Goal: Transaction & Acquisition: Purchase product/service

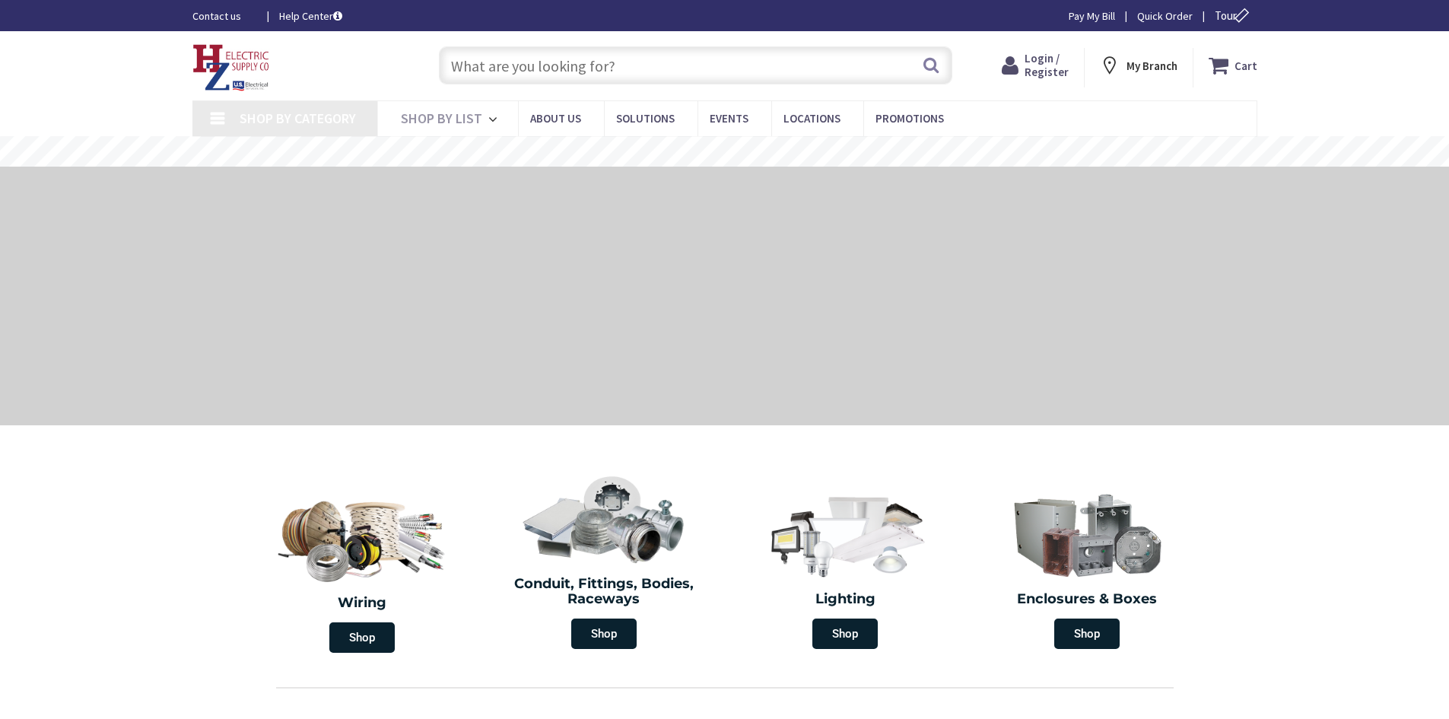
type input "[GEOGRAPHIC_DATA], [GEOGRAPHIC_DATA]"
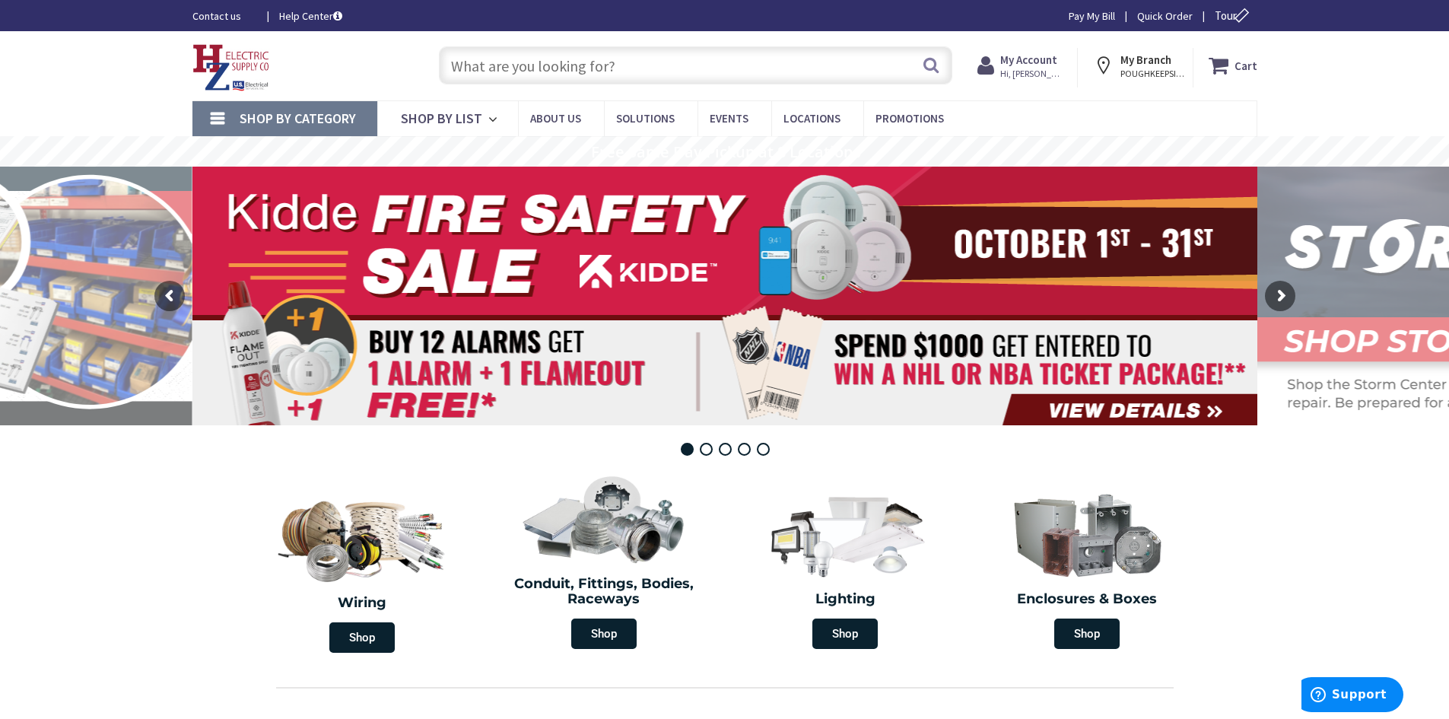
click at [475, 61] on input "text" at bounding box center [696, 65] width 514 height 38
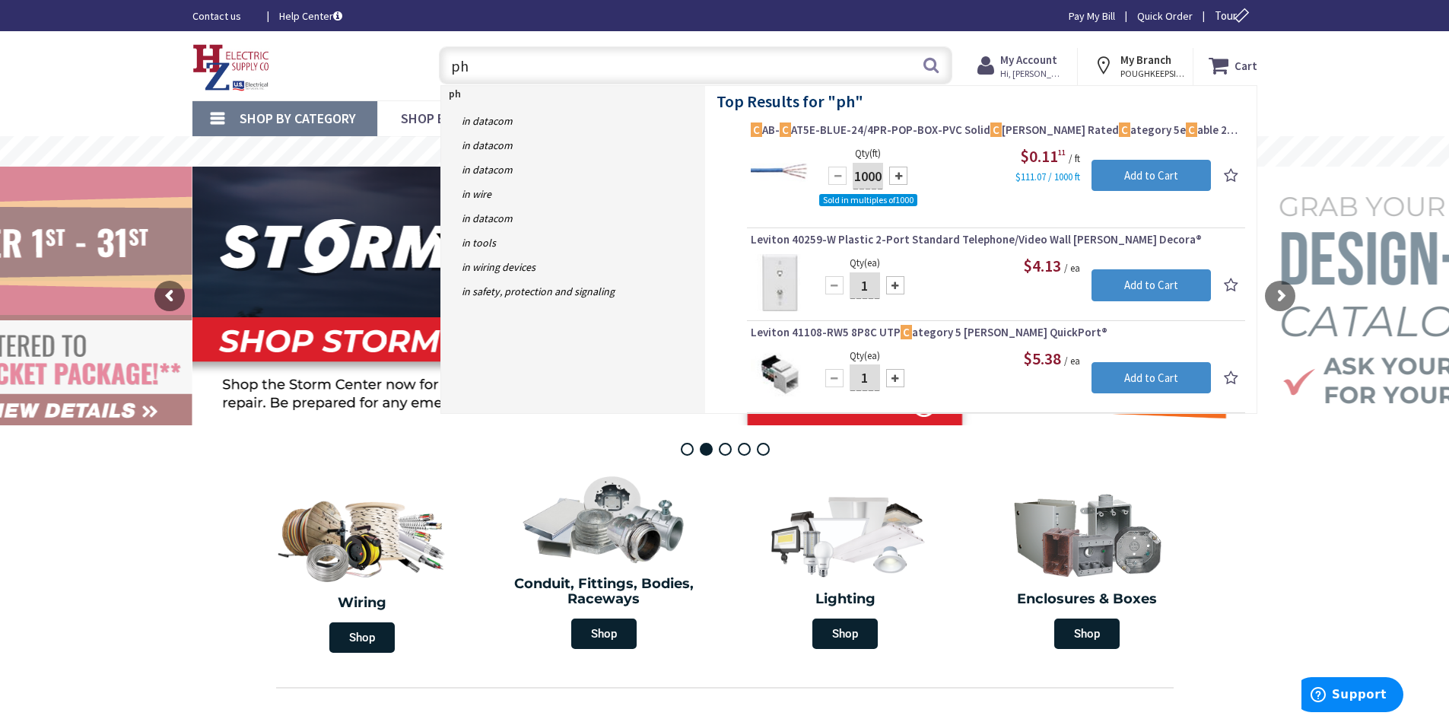
type input "p"
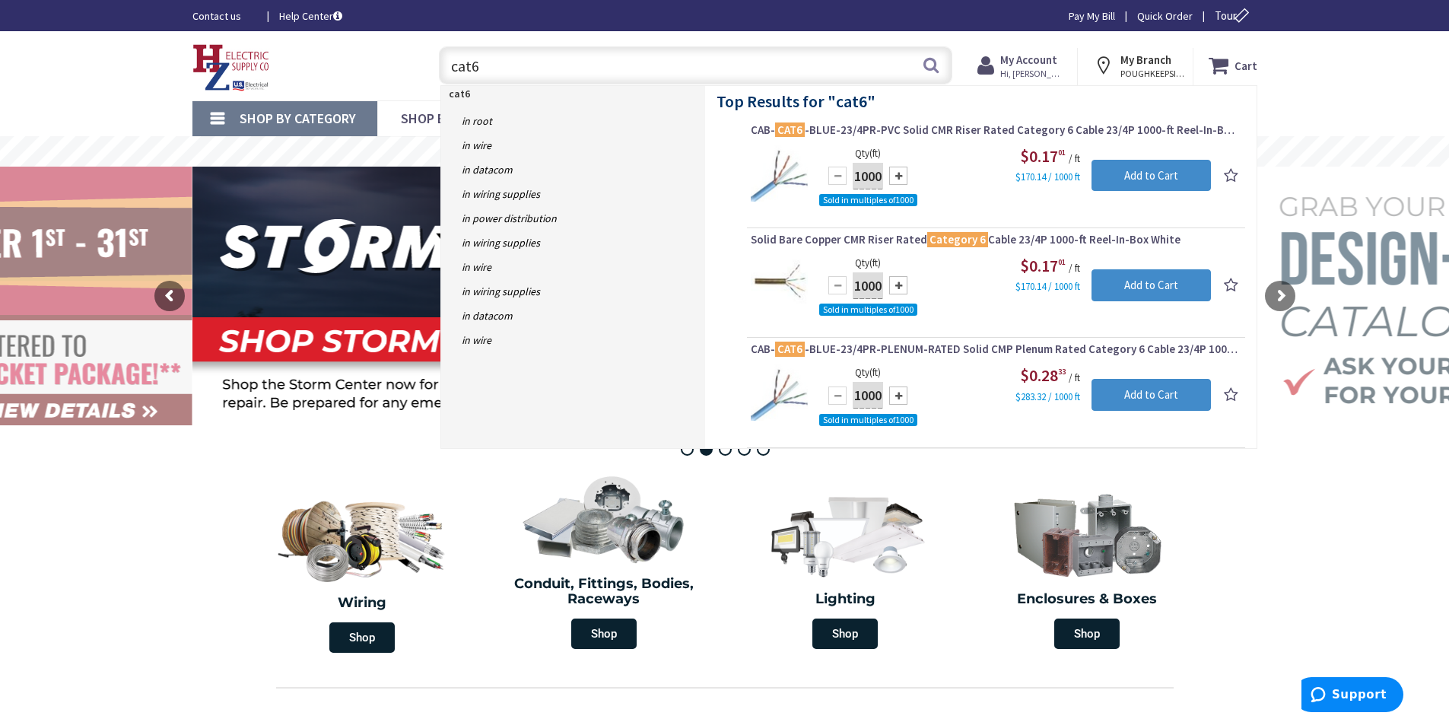
type input "cat6"
